Goal: Task Accomplishment & Management: Complete application form

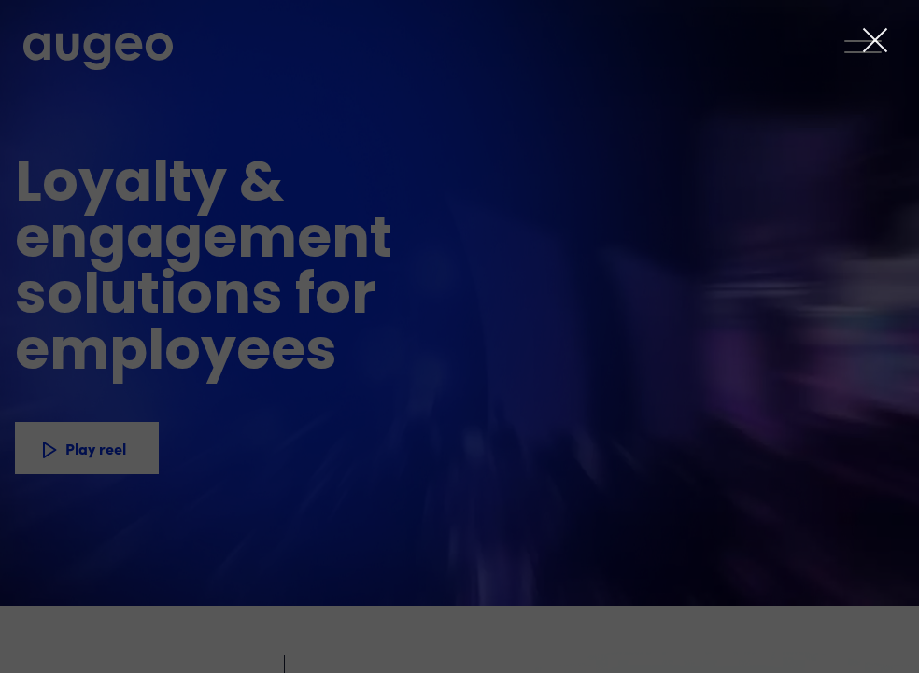
click at [873, 47] on icon at bounding box center [875, 40] width 28 height 28
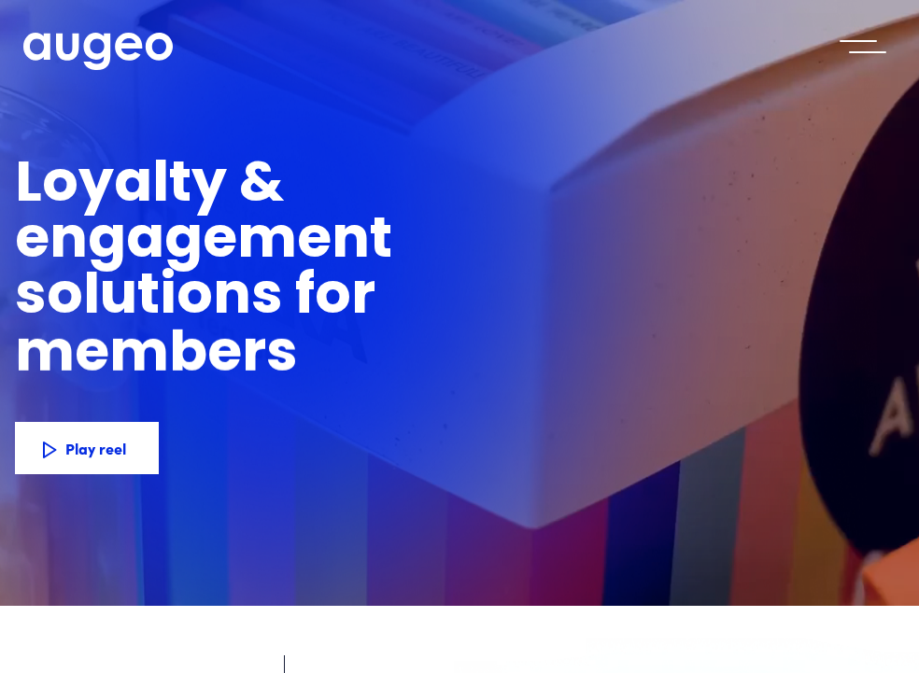
click at [873, 47] on div "menu" at bounding box center [862, 46] width 65 height 41
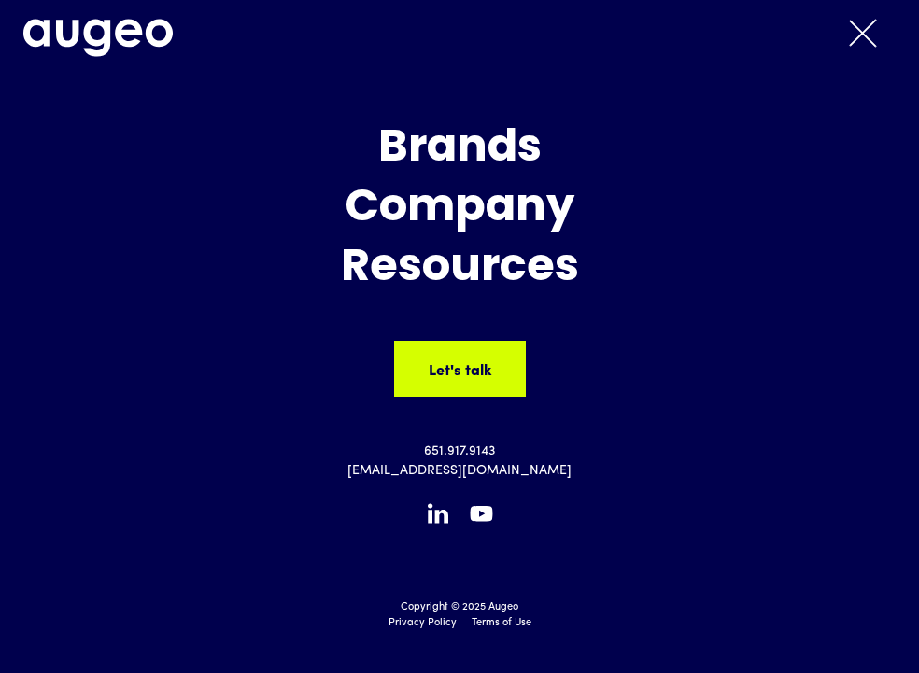
click at [529, 220] on div "Company" at bounding box center [460, 209] width 910 height 50
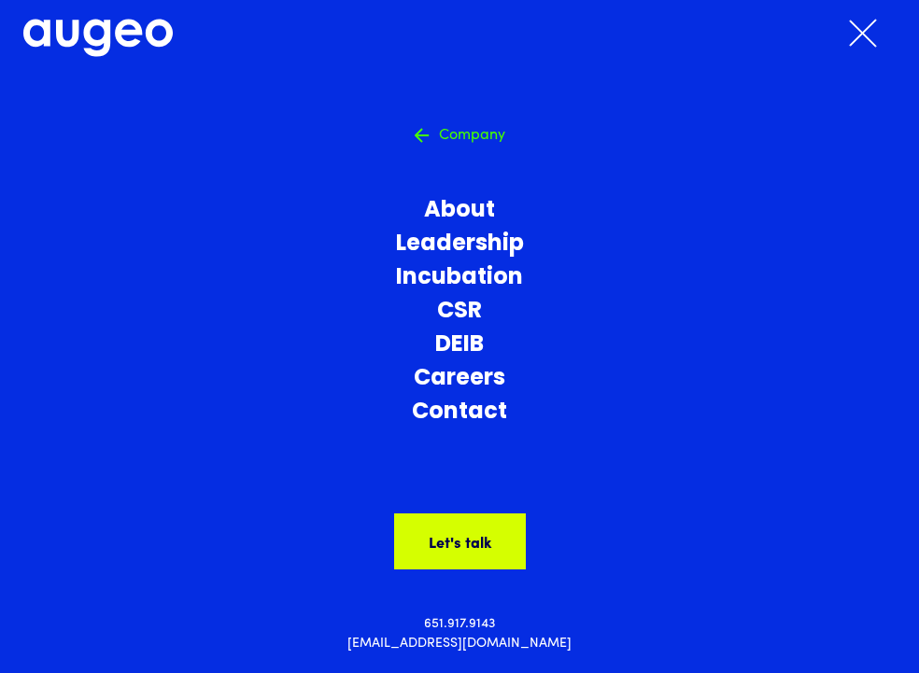
scroll to position [593, 0]
click at [476, 375] on link "Careers" at bounding box center [460, 379] width 910 height 34
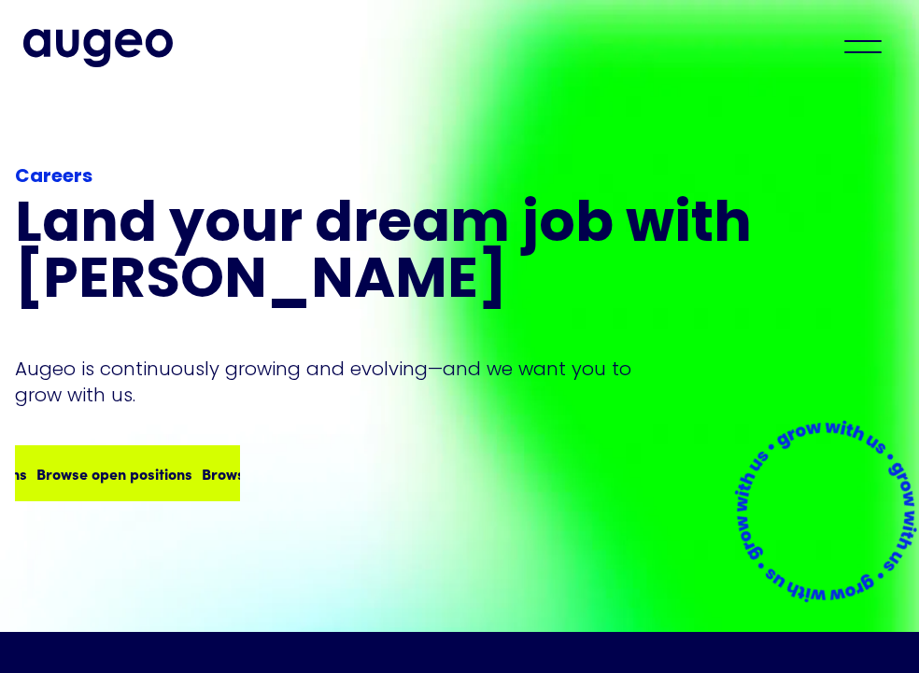
click at [202, 478] on div "Browse open positions" at bounding box center [280, 473] width 156 height 22
